Goal: Task Accomplishment & Management: Manage account settings

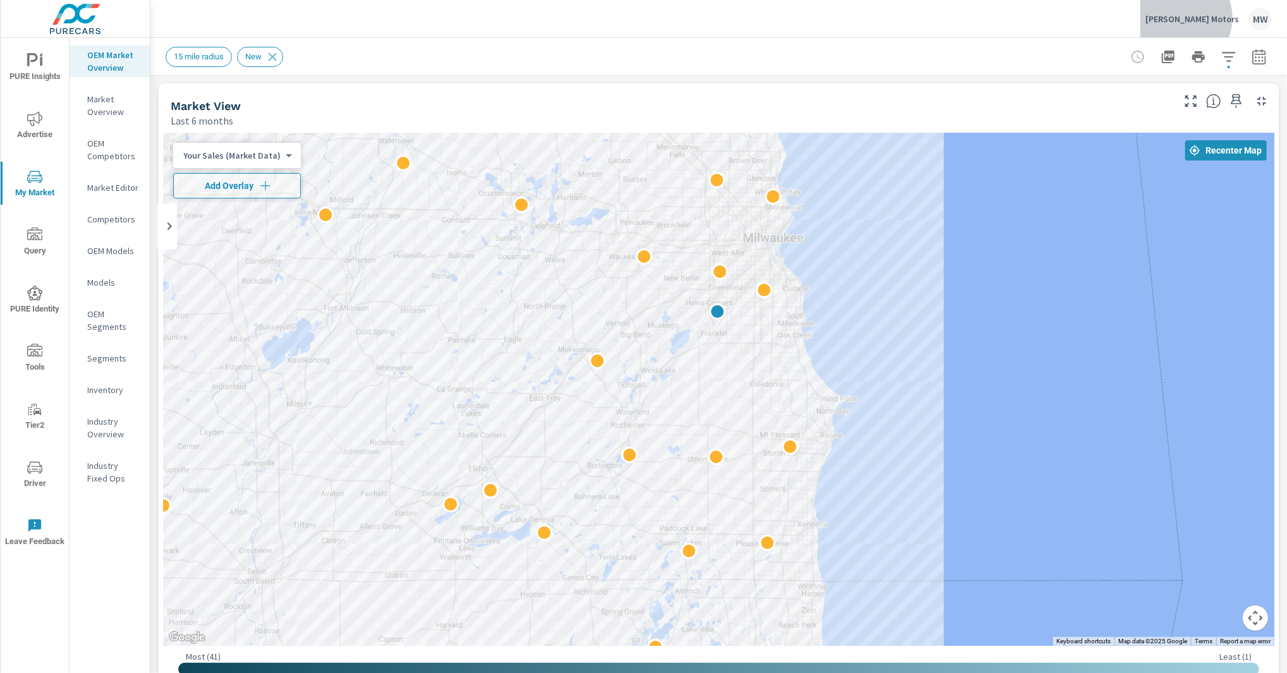
click at [1225, 18] on p "[PERSON_NAME] Motors" at bounding box center [1192, 18] width 94 height 11
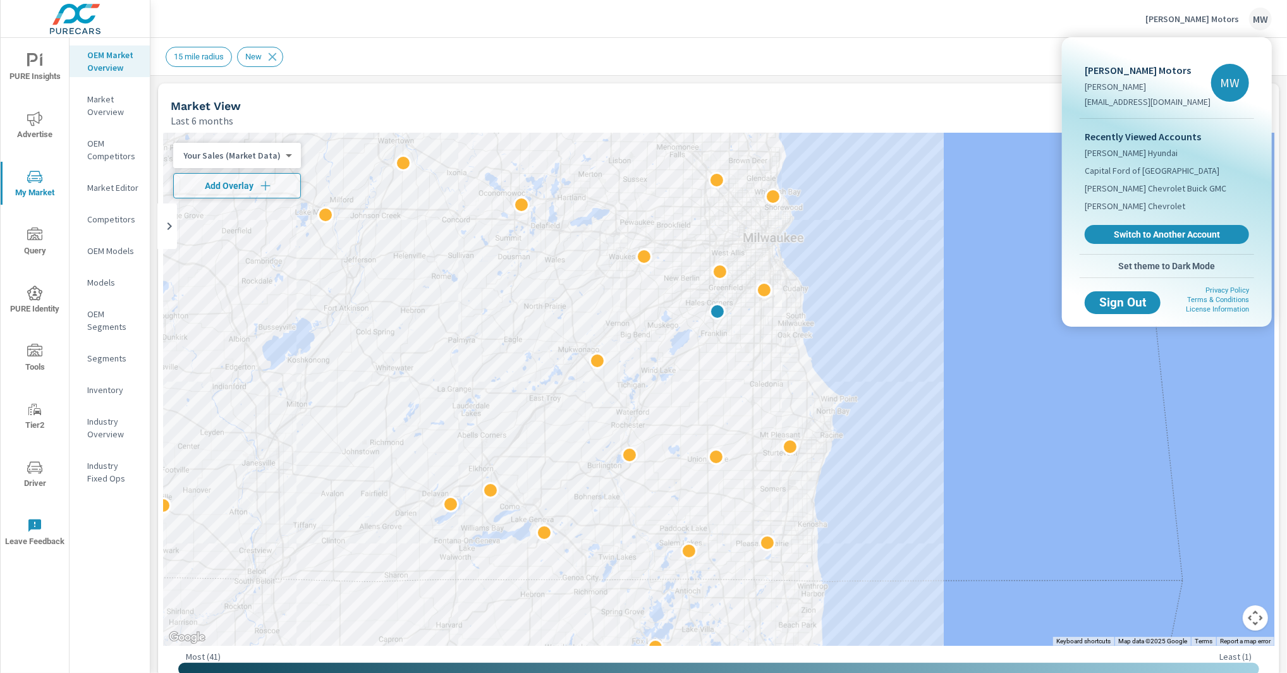
click at [1216, 20] on div at bounding box center [643, 336] width 1287 height 673
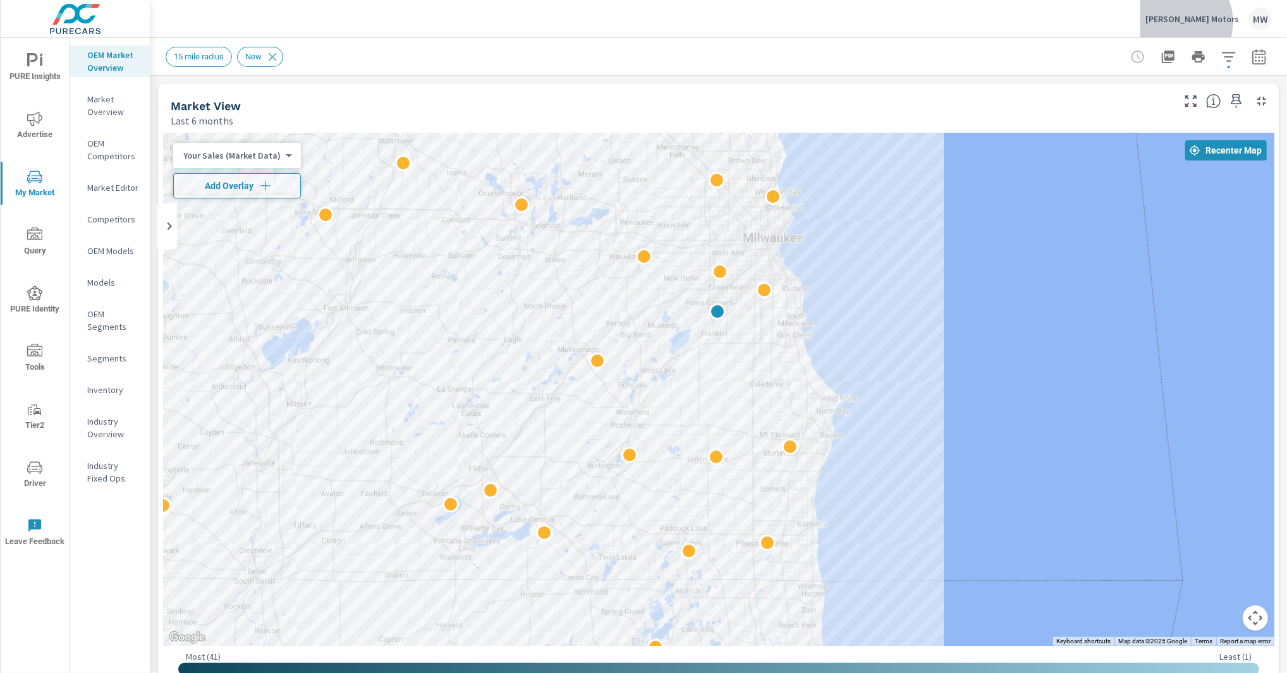
click at [1218, 22] on p "Holz Motors" at bounding box center [1192, 18] width 94 height 11
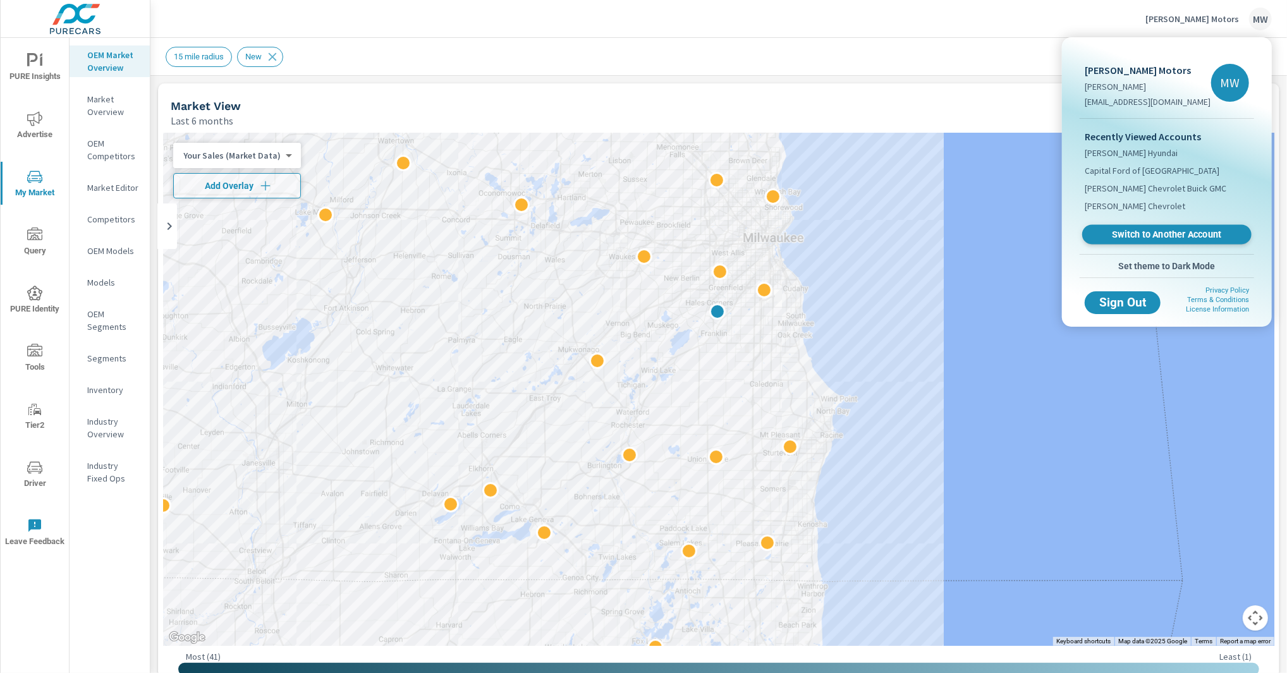
click at [1200, 228] on link "Switch to Another Account" at bounding box center [1166, 235] width 169 height 20
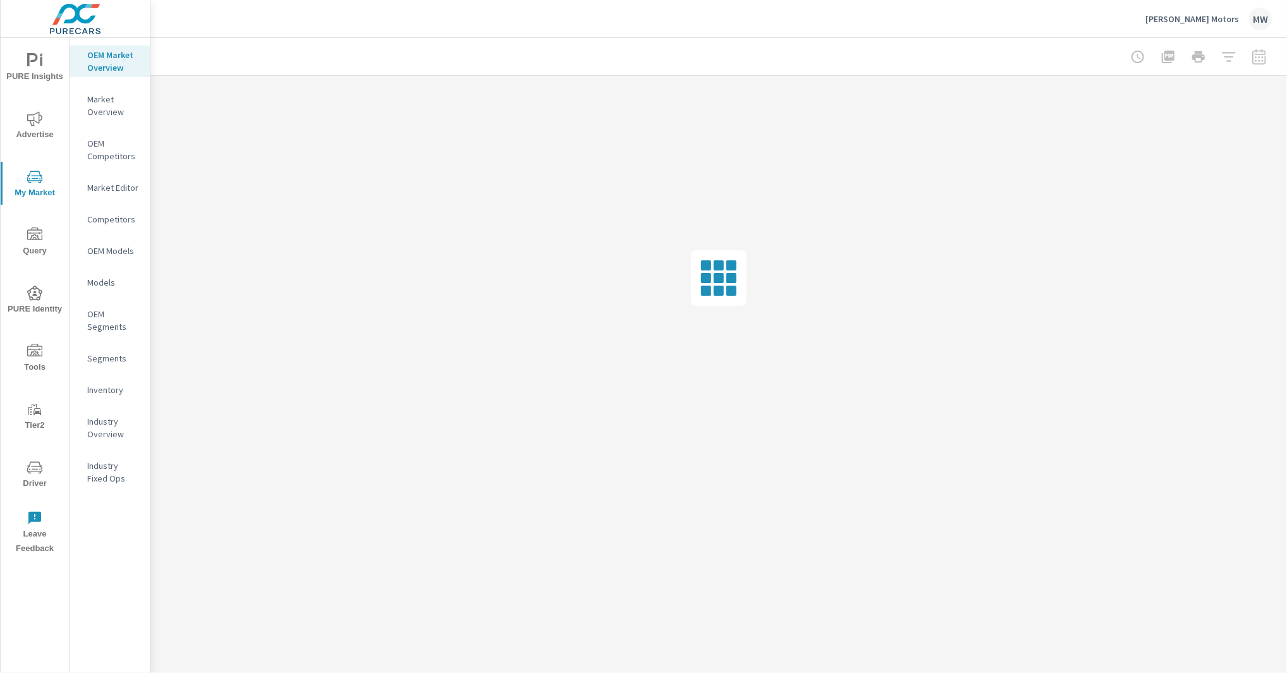
click at [1255, 16] on div "MW" at bounding box center [1260, 19] width 23 height 23
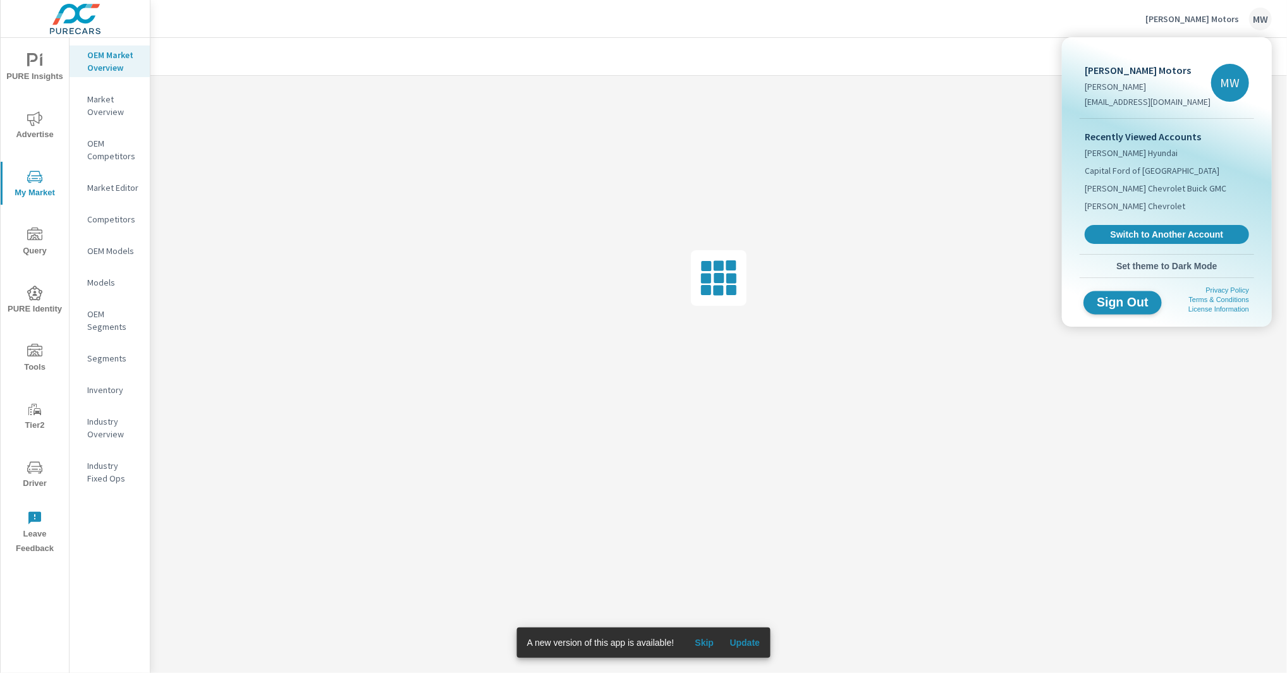
click at [1125, 304] on span "Sign Out" at bounding box center [1123, 302] width 58 height 12
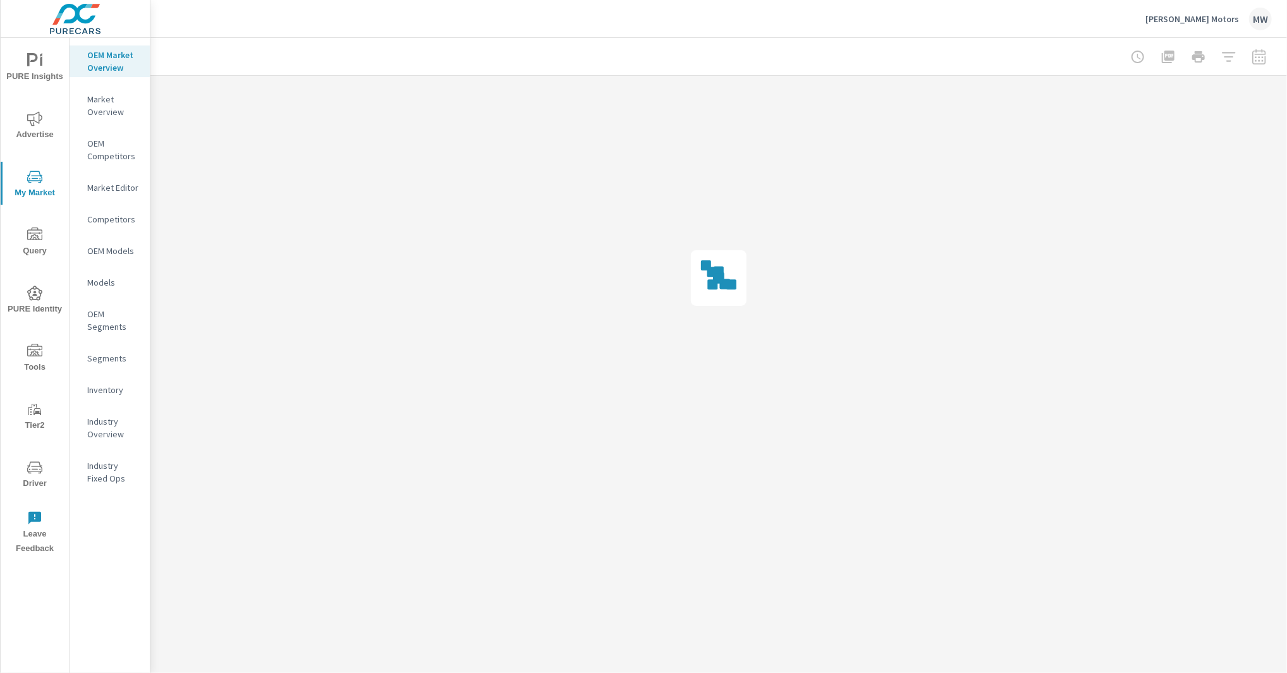
click at [1204, 21] on p "Holz Motors" at bounding box center [1192, 18] width 94 height 11
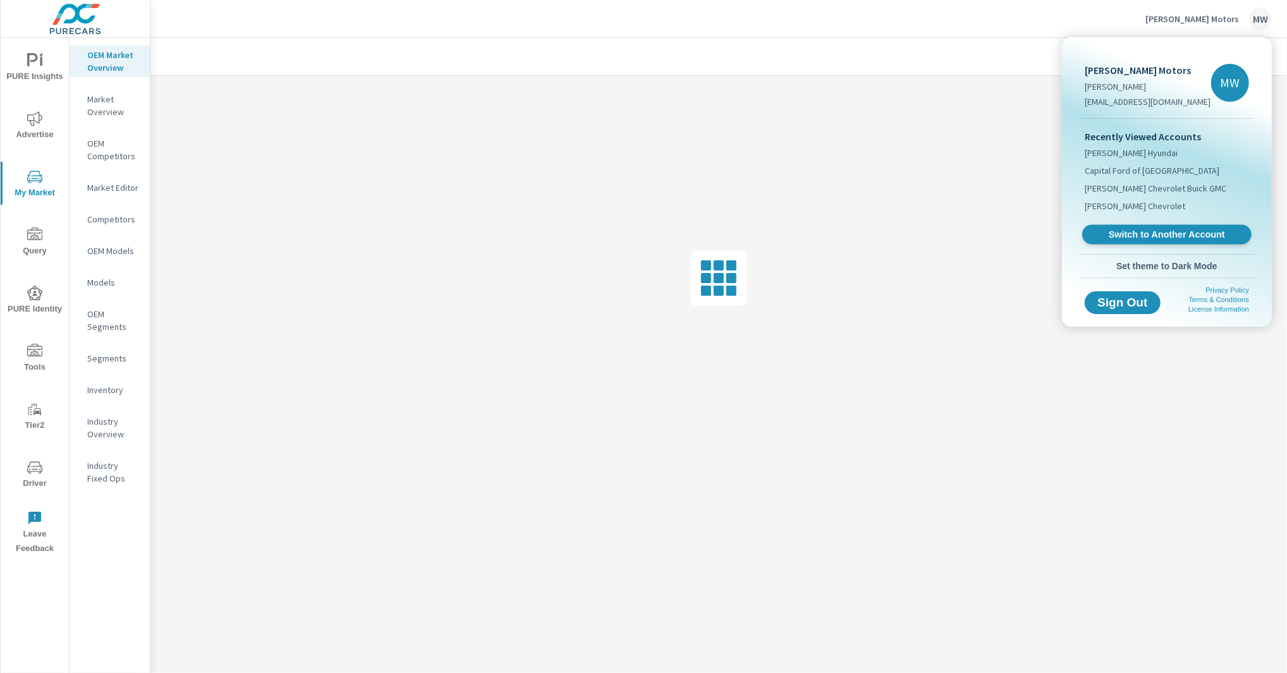
click at [1160, 233] on span "Switch to Another Account" at bounding box center [1166, 235] width 155 height 12
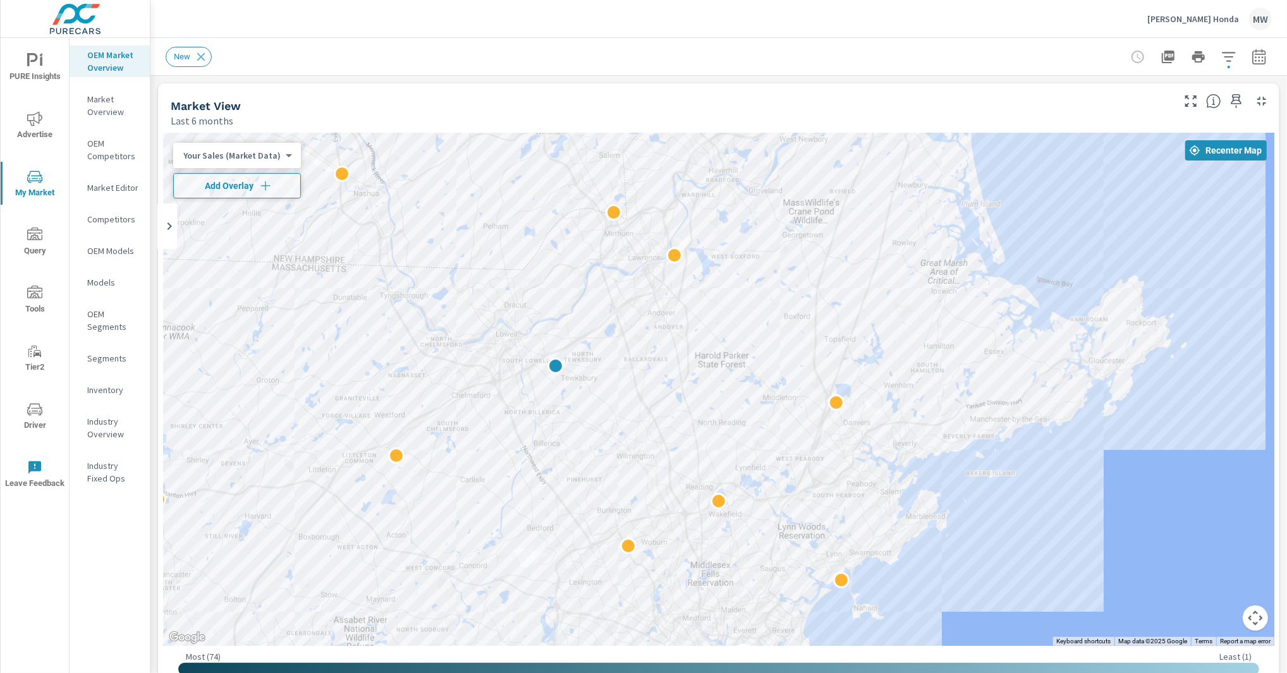
drag, startPoint x: 463, startPoint y: 266, endPoint x: 757, endPoint y: 276, distance: 294.7
click at [757, 276] on div at bounding box center [718, 389] width 1111 height 513
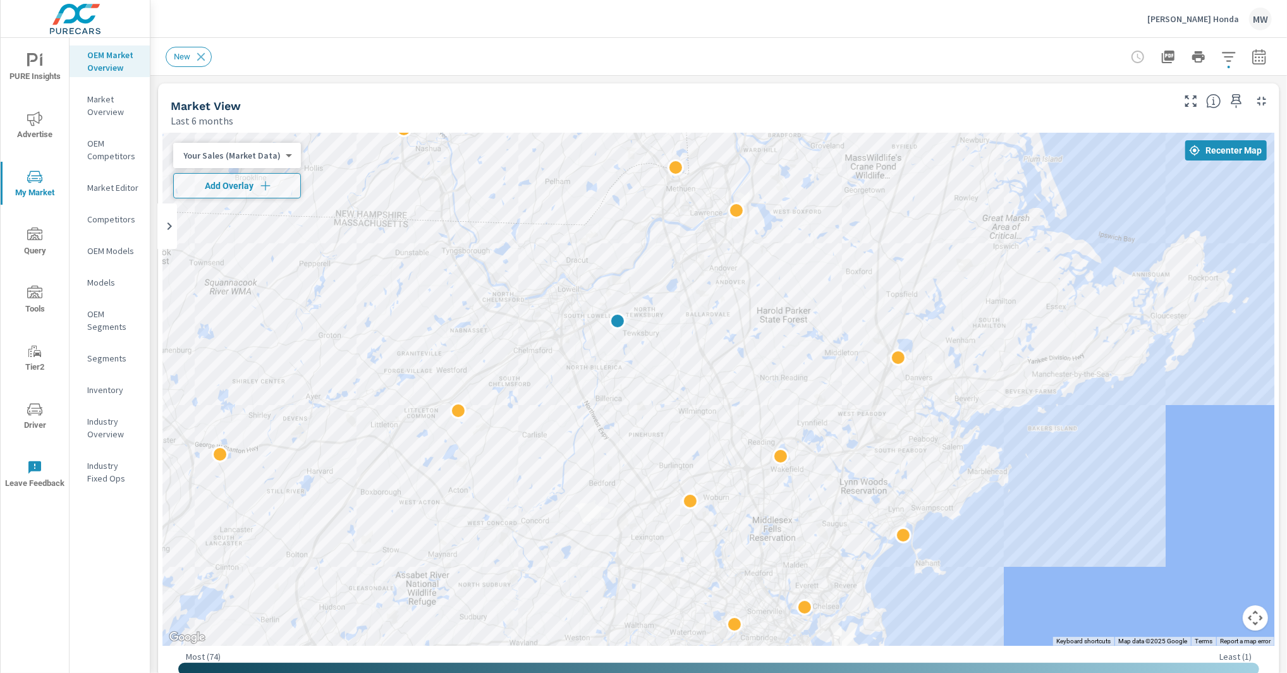
drag, startPoint x: 609, startPoint y: 302, endPoint x: 674, endPoint y: 255, distance: 79.6
click at [674, 255] on div at bounding box center [718, 389] width 1111 height 513
click at [107, 110] on p "Market Overview" at bounding box center [113, 105] width 52 height 25
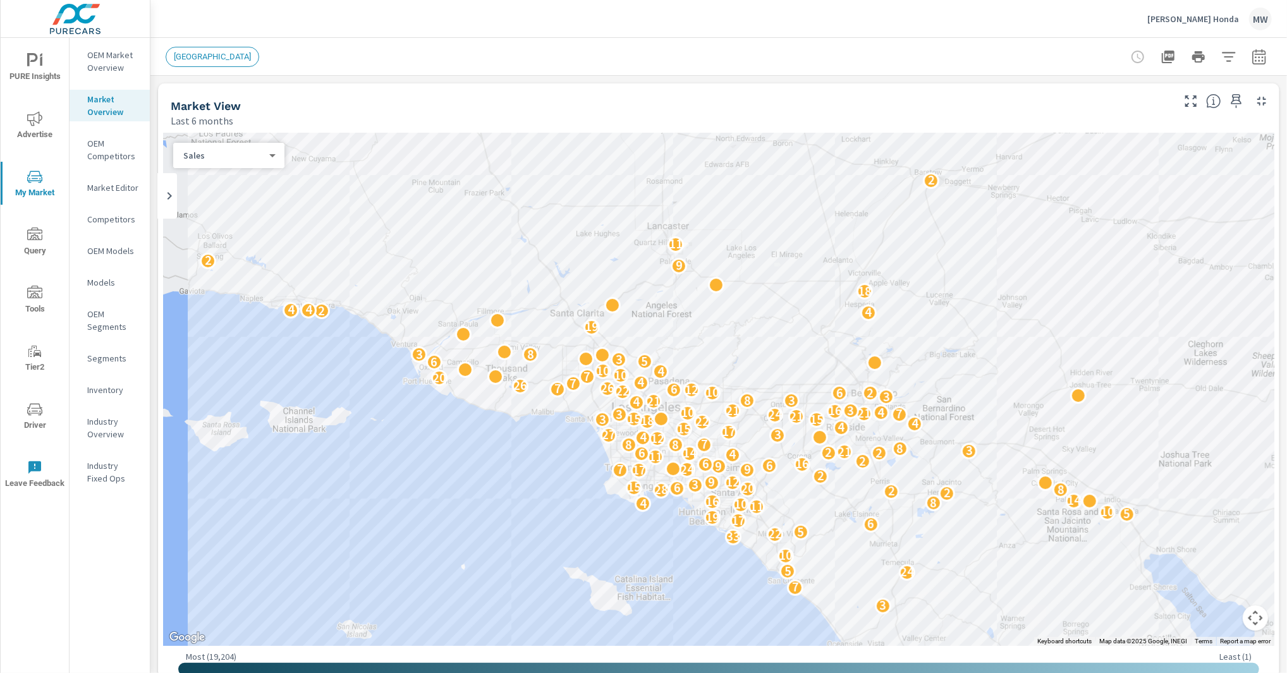
click at [121, 188] on p "Market Editor" at bounding box center [113, 187] width 52 height 13
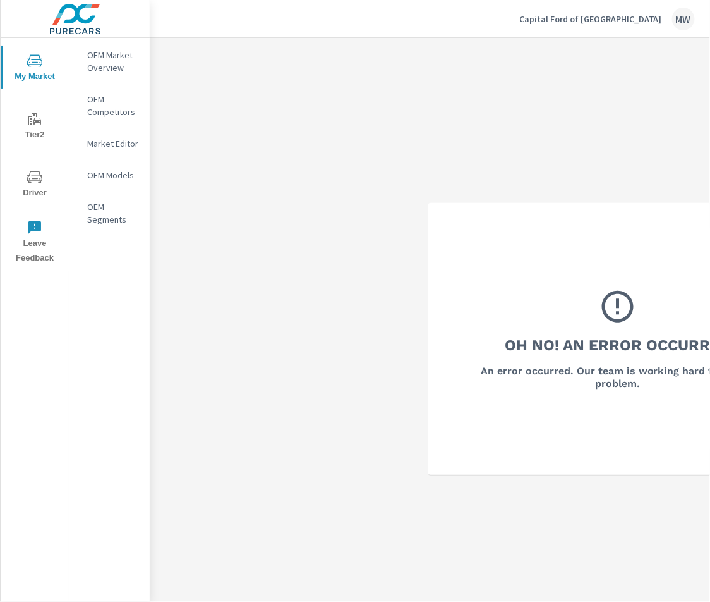
click at [629, 22] on p "Capital Ford of Wilmington" at bounding box center [591, 18] width 143 height 11
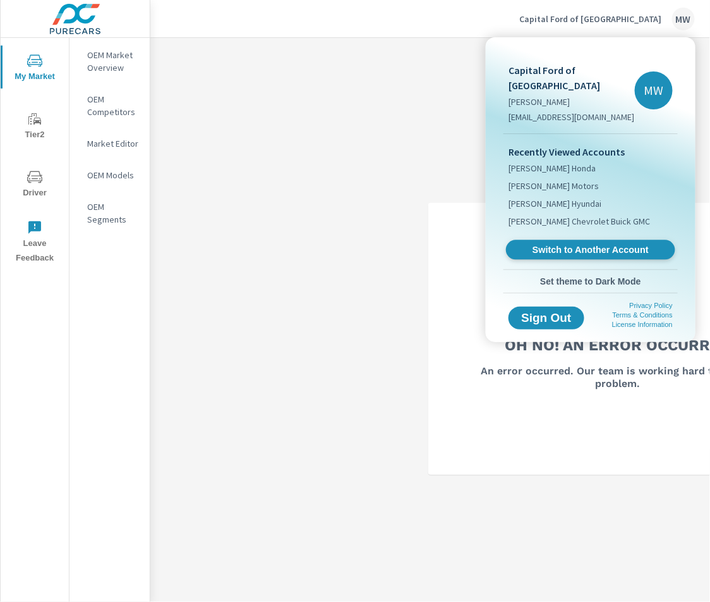
click at [600, 244] on span "Switch to Another Account" at bounding box center [590, 250] width 155 height 12
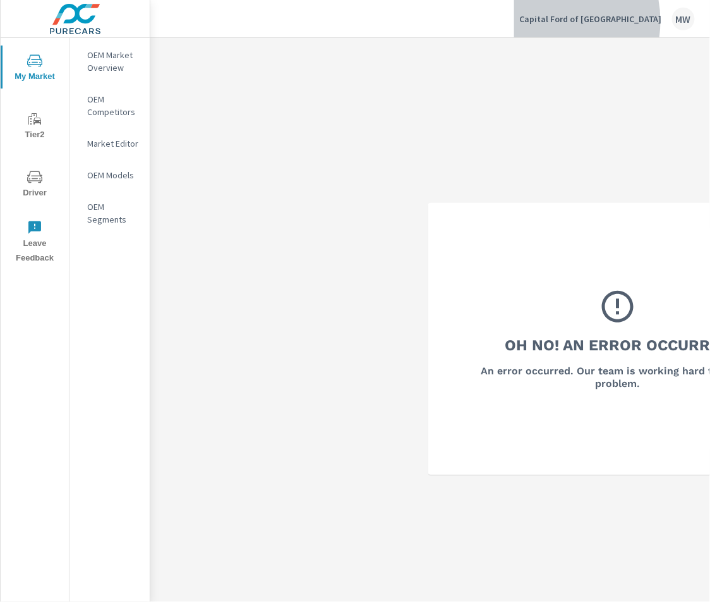
click at [588, 21] on p "Capital Ford of [GEOGRAPHIC_DATA]" at bounding box center [591, 18] width 143 height 11
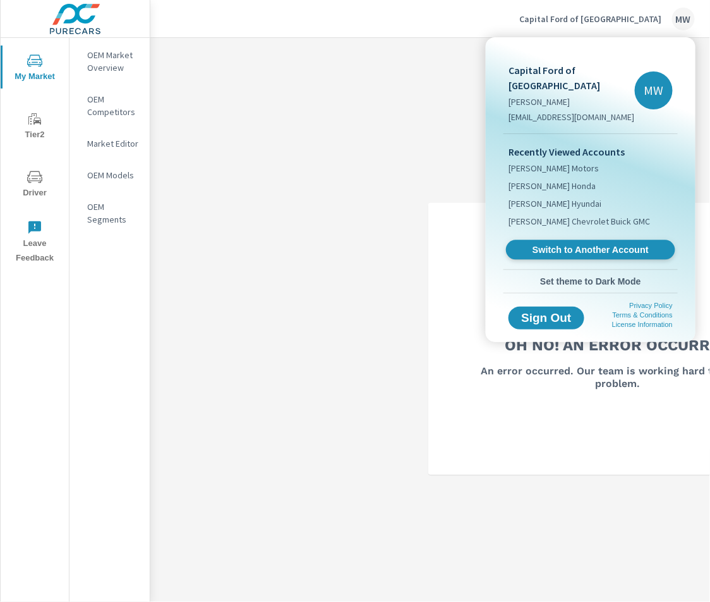
click at [575, 244] on span "Switch to Another Account" at bounding box center [590, 250] width 155 height 12
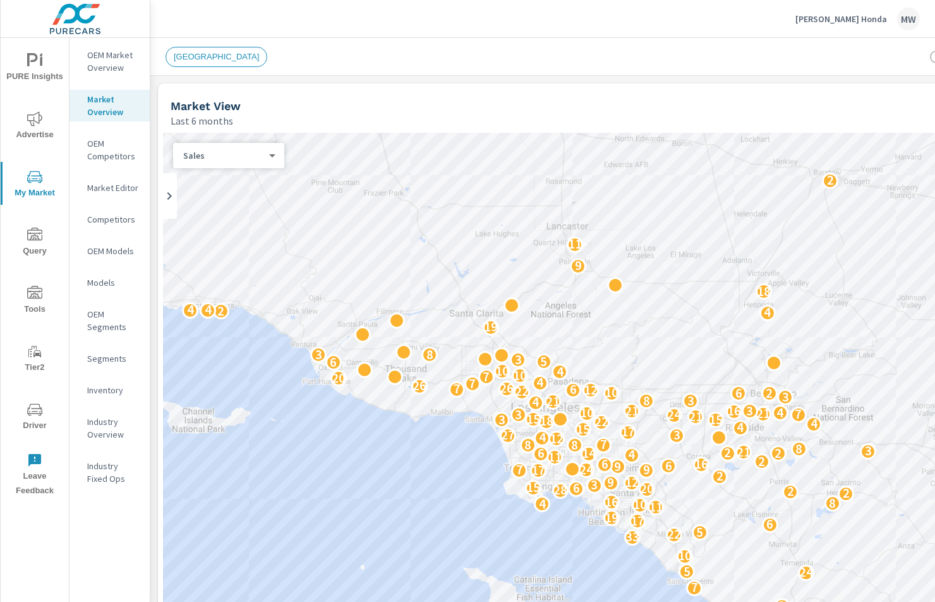
click at [107, 68] on p "OEM Market Overview" at bounding box center [113, 61] width 52 height 25
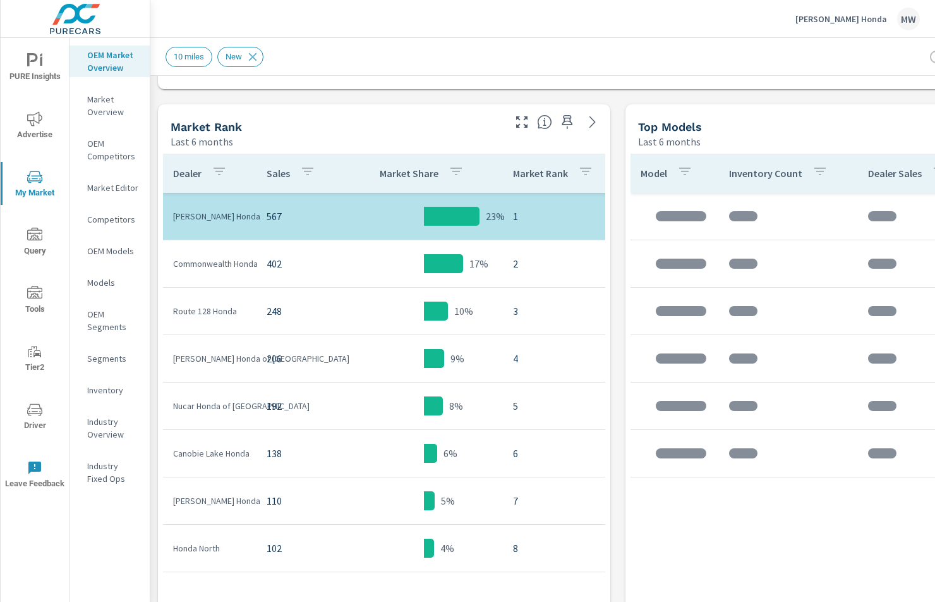
scroll to position [604, 0]
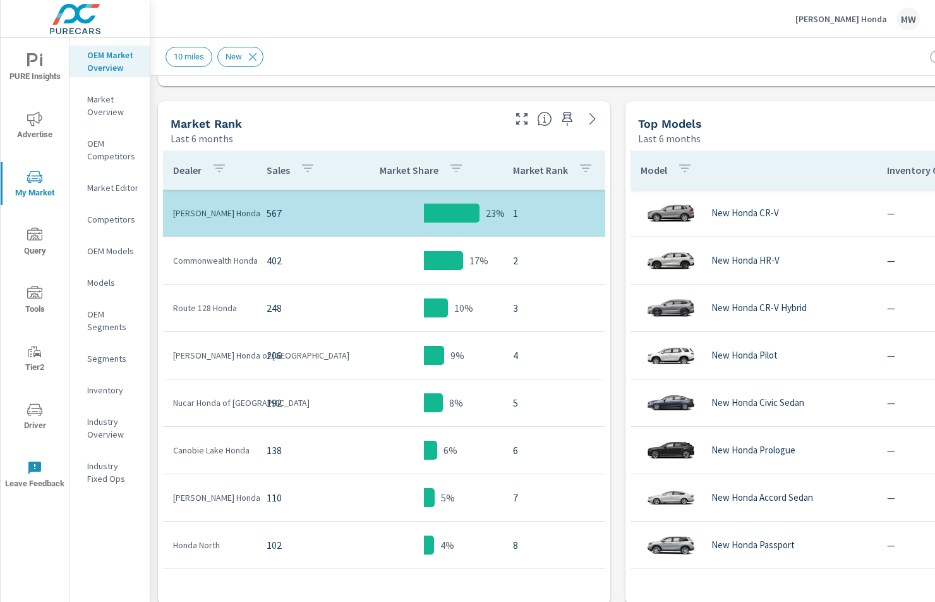
click at [236, 260] on p "Commonwealth Honda" at bounding box center [209, 260] width 73 height 13
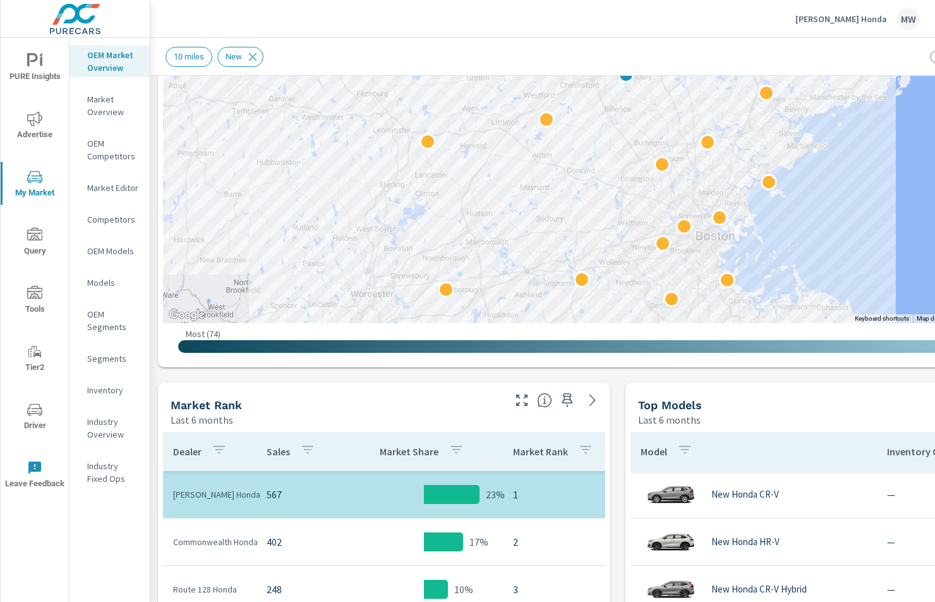
scroll to position [310, 0]
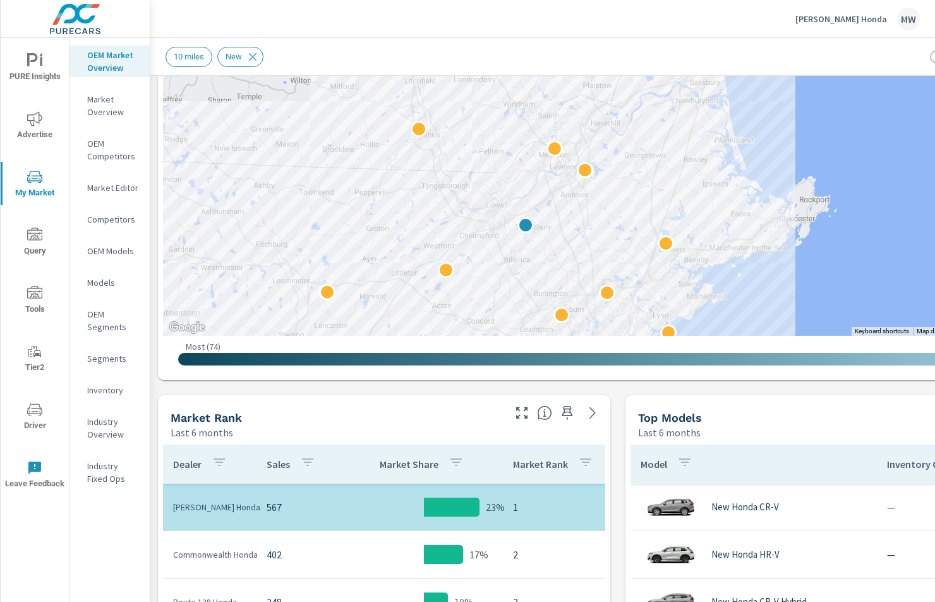
drag, startPoint x: 556, startPoint y: 159, endPoint x: 455, endPoint y: 298, distance: 171.9
click at [455, 298] on div at bounding box center [618, 78] width 910 height 513
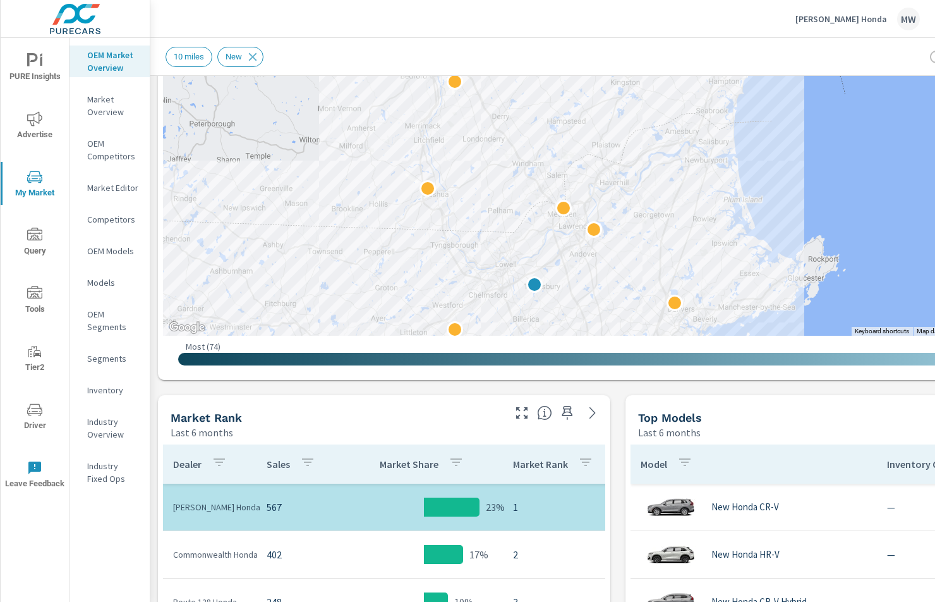
drag, startPoint x: 757, startPoint y: 286, endPoint x: 767, endPoint y: 347, distance: 61.4
click at [767, 347] on div "← Move left → Move right ↑ Move up ↓ Move down + Zoom in - Zoom out Home Jump l…" at bounding box center [618, 98] width 910 height 552
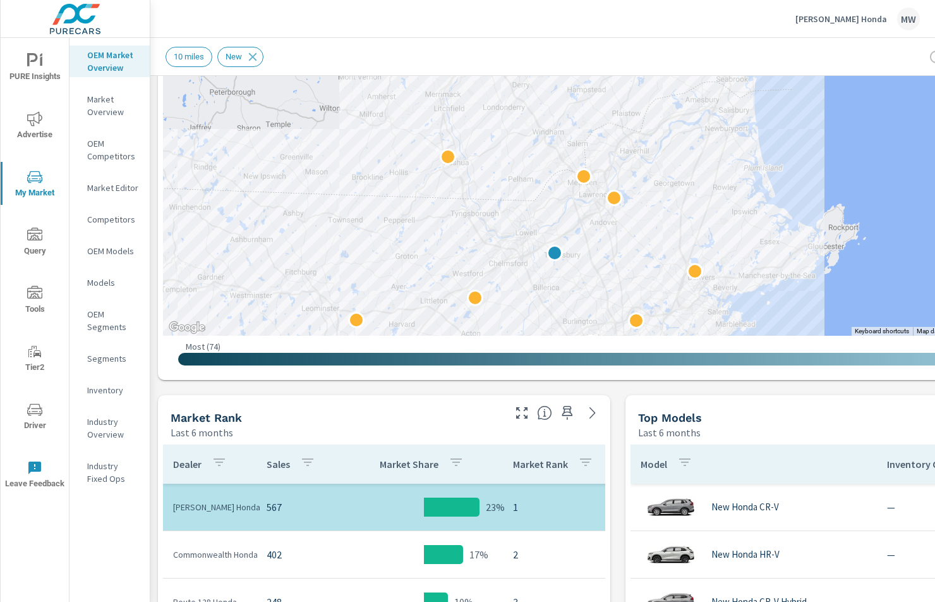
drag, startPoint x: 572, startPoint y: 302, endPoint x: 593, endPoint y: 267, distance: 40.9
click at [593, 267] on div at bounding box center [618, 78] width 910 height 513
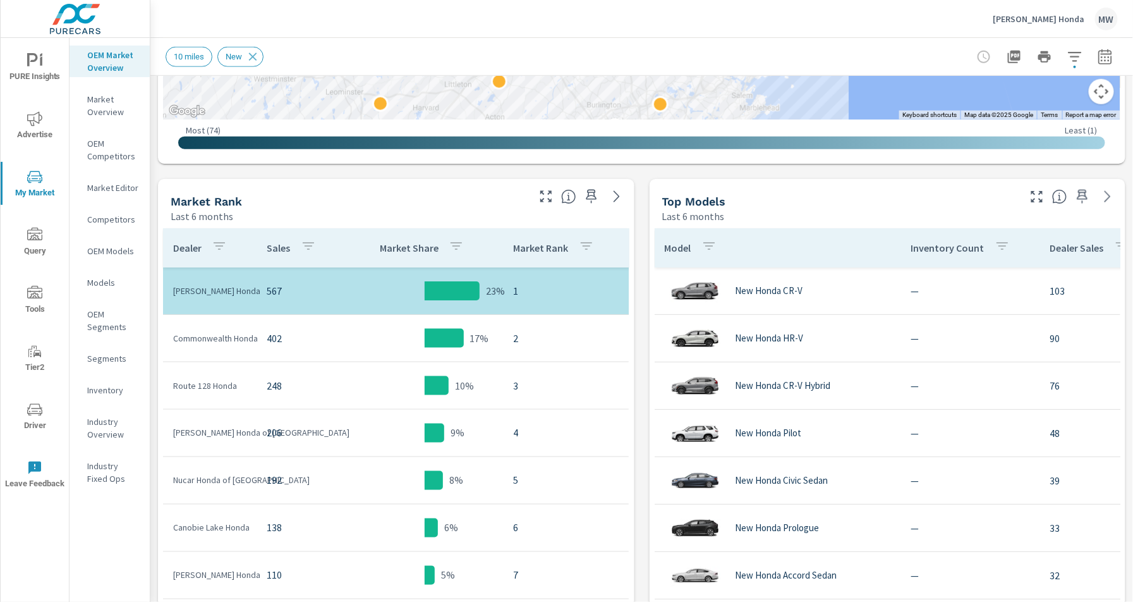
scroll to position [528, 0]
